Goal: Task Accomplishment & Management: Use online tool/utility

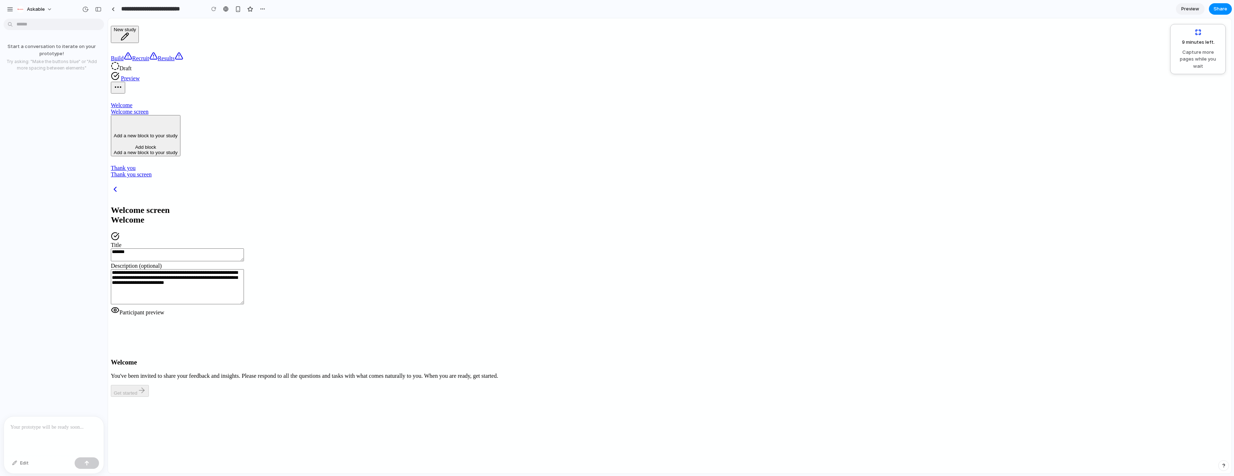
click at [157, 145] on div "Add block" at bounding box center [146, 147] width 64 height 5
click at [177, 133] on div "Add a new block to your study" at bounding box center [146, 135] width 64 height 5
click at [210, 264] on main "**********" at bounding box center [670, 245] width 1118 height 121
click at [183, 178] on nav "Welcome Welcome screen Add a new block to your study Add block Add a new block …" at bounding box center [670, 136] width 1118 height 84
click at [47, 430] on p at bounding box center [53, 427] width 87 height 9
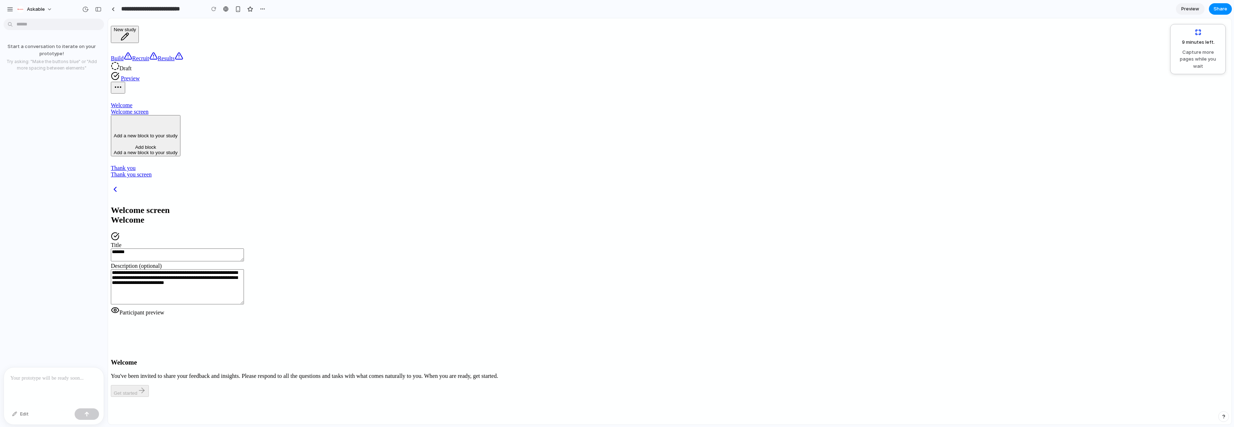
click at [974, 306] on div "Participant preview Welcome You've been invited to share your feedback and insi…" at bounding box center [670, 351] width 1118 height 91
click at [37, 95] on div "Start a conversation to iterate on your prototype! Try asking: "Make the button…" at bounding box center [51, 195] width 103 height 346
click at [172, 116] on div "Add a new block to your study" at bounding box center [146, 127] width 64 height 22
click at [162, 171] on div "Thank you screen" at bounding box center [670, 174] width 1118 height 6
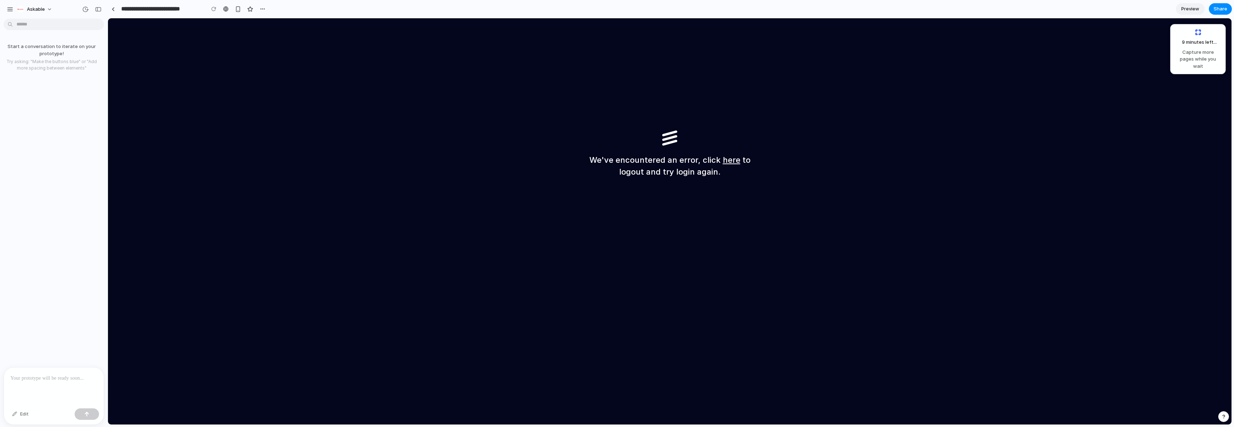
click at [158, 38] on div "We've encountered an error, click here to logout and try login again." at bounding box center [669, 221] width 1123 height 406
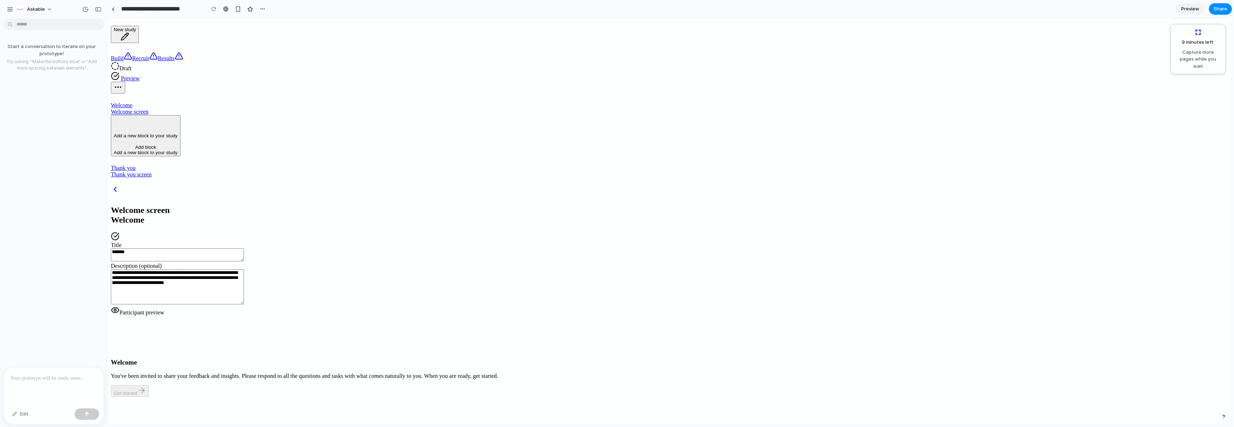
click at [46, 380] on p at bounding box center [53, 378] width 87 height 9
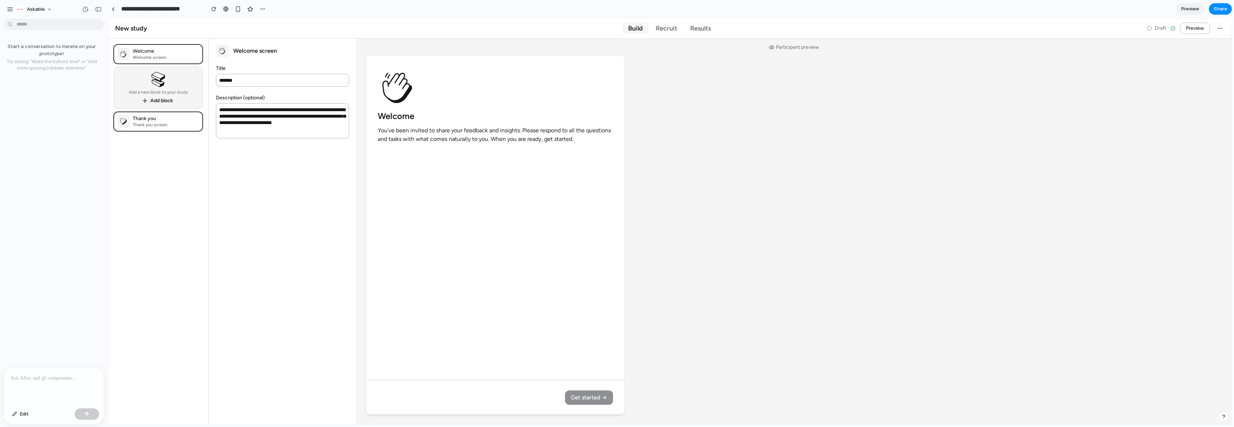
click at [57, 374] on p at bounding box center [53, 378] width 87 height 9
click at [51, 380] on p at bounding box center [53, 378] width 87 height 9
click at [32, 381] on p at bounding box center [53, 378] width 87 height 9
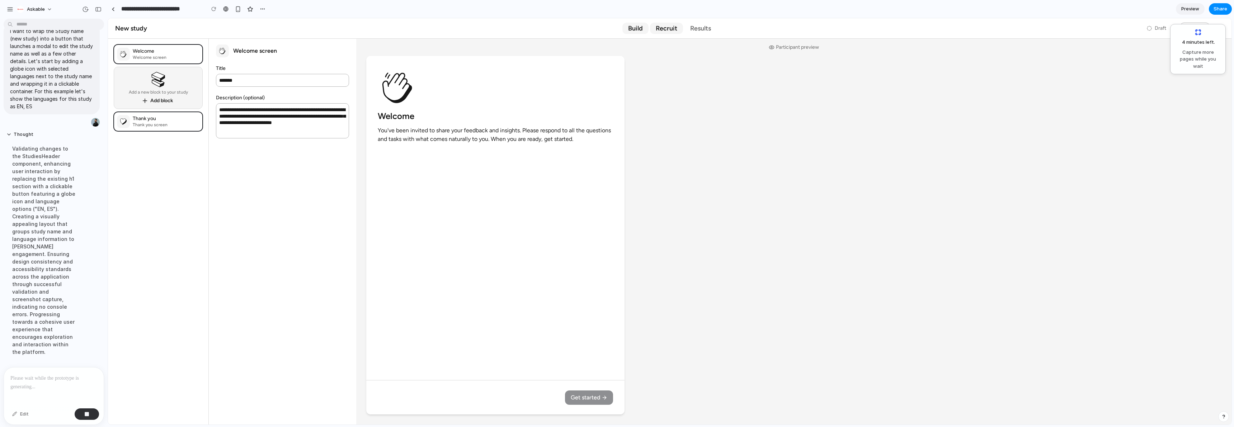
scroll to position [21, 0]
click at [659, 33] on link "Recruit" at bounding box center [666, 28] width 33 height 11
click at [639, 30] on div "Build" at bounding box center [635, 28] width 15 height 9
click at [151, 124] on div "Thank you screen" at bounding box center [150, 125] width 35 height 6
click at [165, 94] on div "Add a new block to your study" at bounding box center [158, 92] width 59 height 4
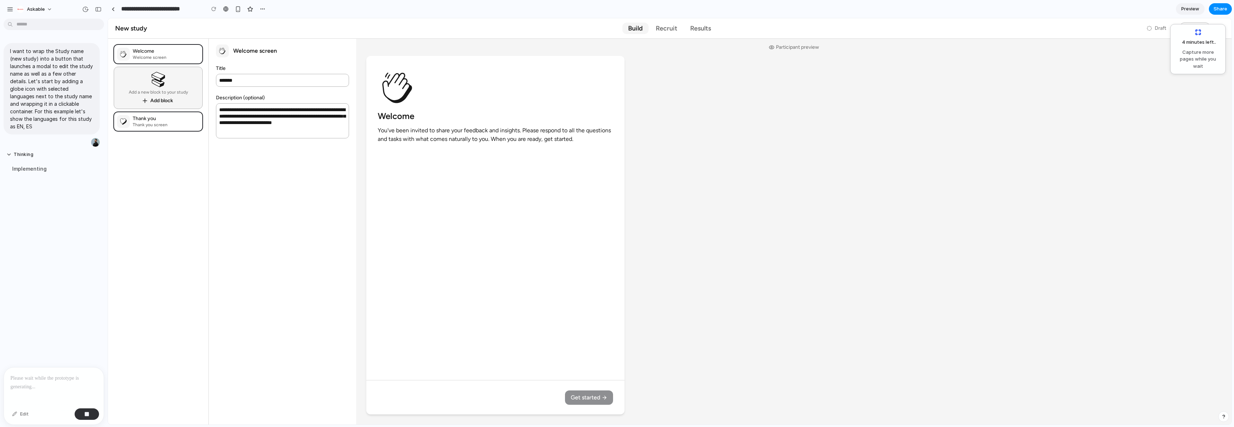
scroll to position [0, 0]
click at [161, 178] on nav "Welcome Welcome screen Add a new block to your study Add block Thank you Thank …" at bounding box center [158, 232] width 100 height 386
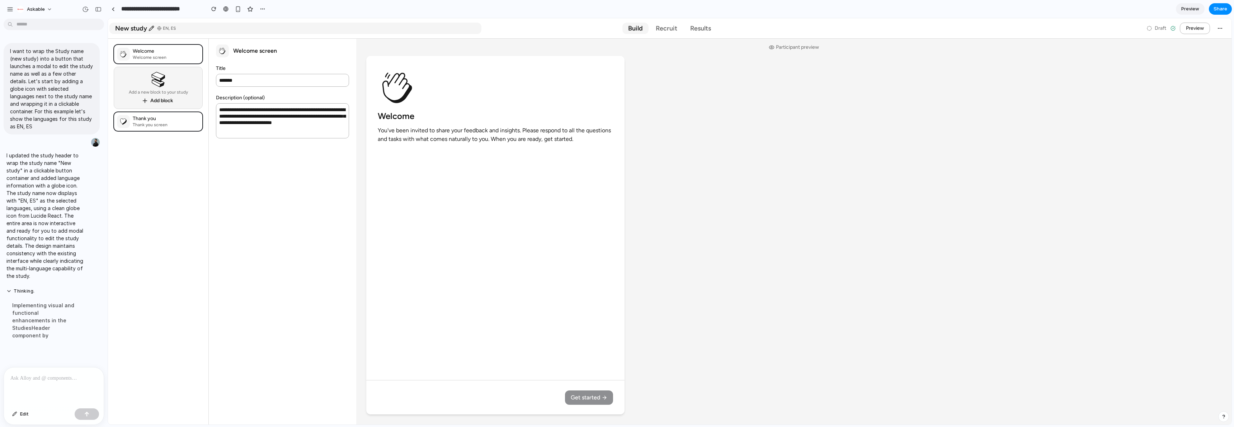
click at [165, 29] on span "EN, ES" at bounding box center [169, 28] width 13 height 6
click at [148, 28] on icon at bounding box center [151, 28] width 6 height 6
click at [59, 323] on div "Implementing visual and functional enhancements in the StudiesHeader component …" at bounding box center [44, 320] width 77 height 46
